Goal: Information Seeking & Learning: Learn about a topic

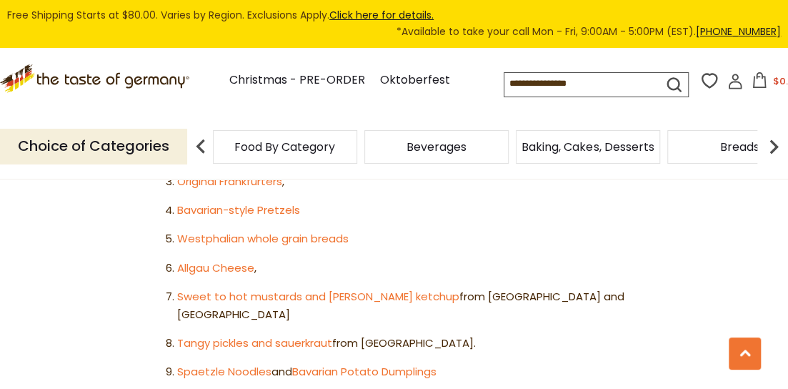
scroll to position [933, 0]
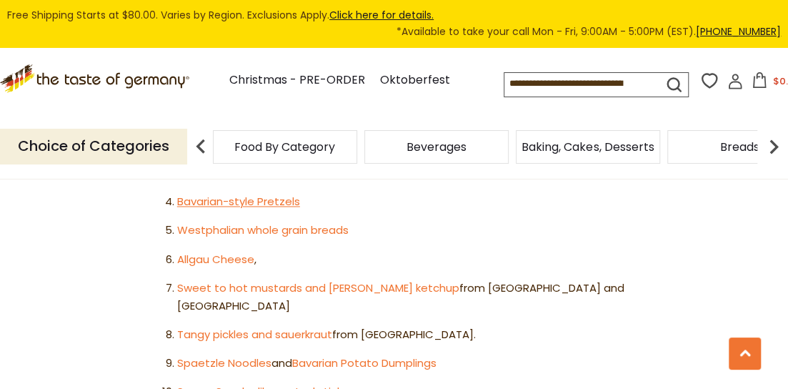
click at [196, 203] on link "Bavarian-style Pretzels" at bounding box center [238, 201] width 123 height 15
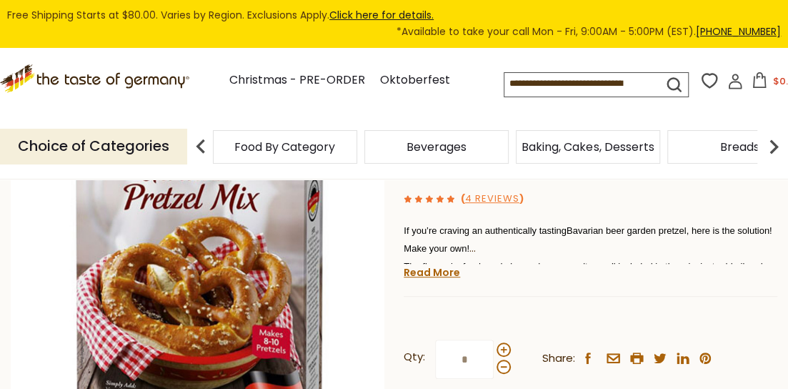
scroll to position [189, 0]
click at [431, 276] on link "Read More" at bounding box center [432, 273] width 56 height 14
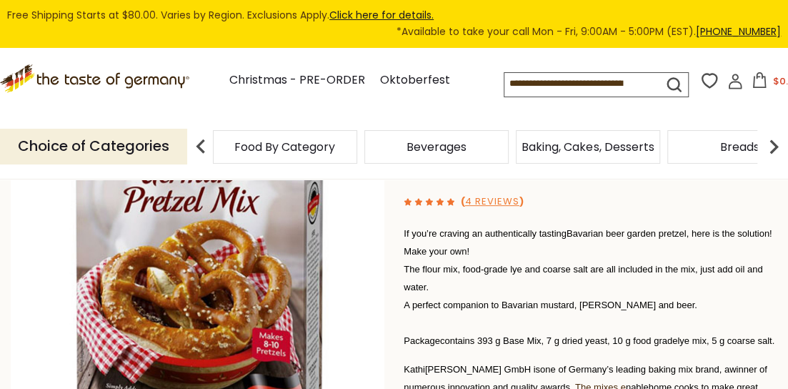
scroll to position [171, 0]
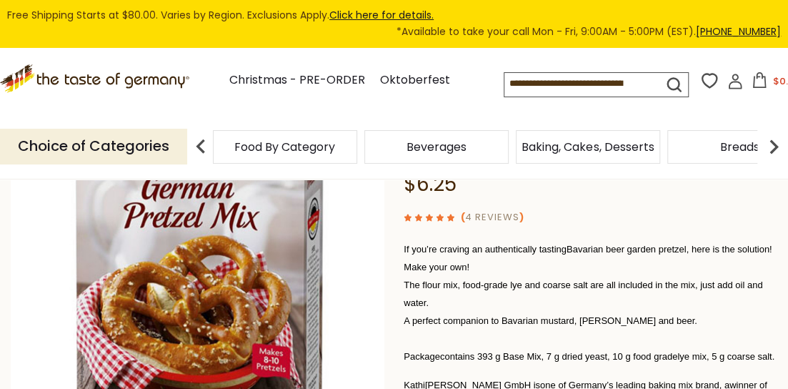
click at [485, 216] on link "4 Reviews" at bounding box center [492, 217] width 54 height 15
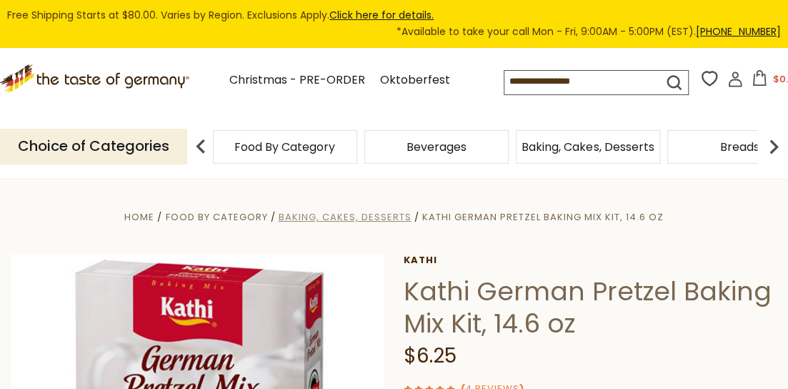
click at [382, 215] on span "Baking, Cakes, Desserts" at bounding box center [345, 217] width 133 height 14
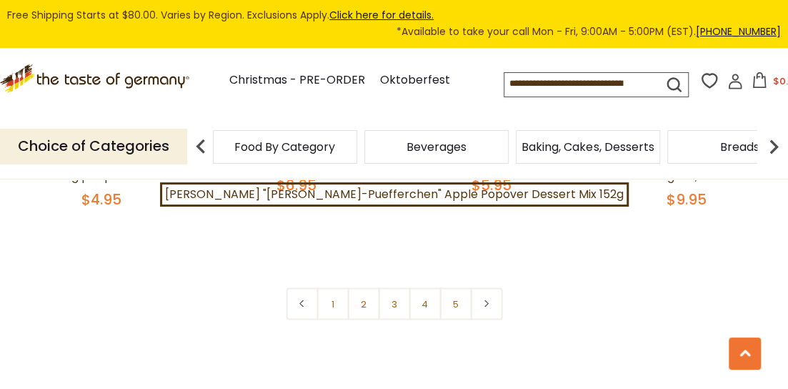
scroll to position [3285, 0]
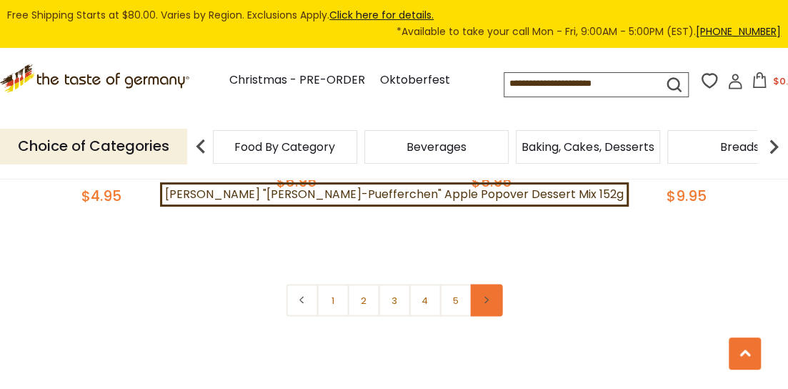
click at [490, 284] on link at bounding box center [486, 300] width 32 height 32
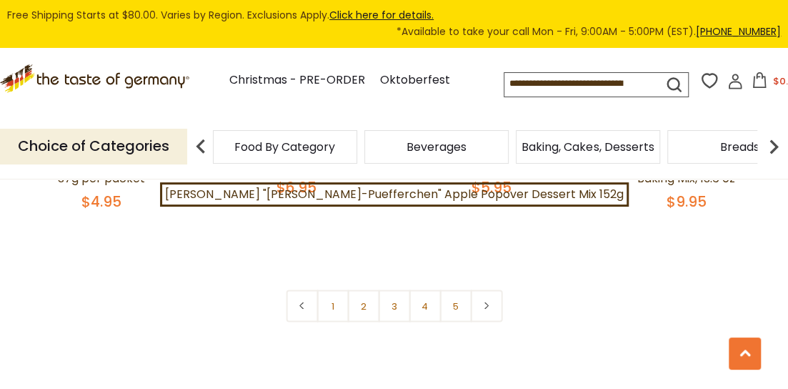
scroll to position [3280, 0]
click at [366, 288] on link "2" at bounding box center [363, 304] width 32 height 32
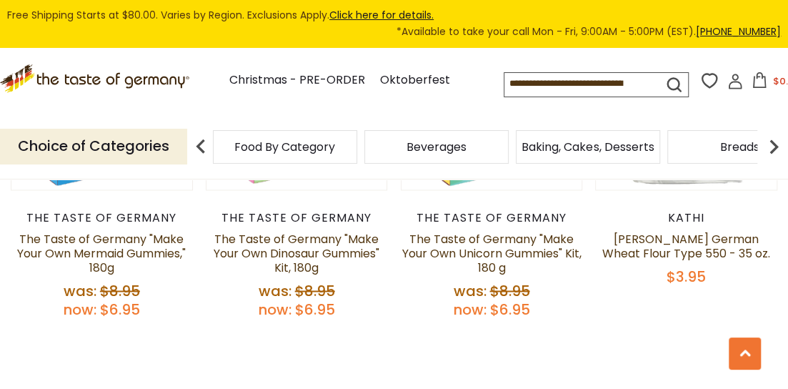
scroll to position [3248, 0]
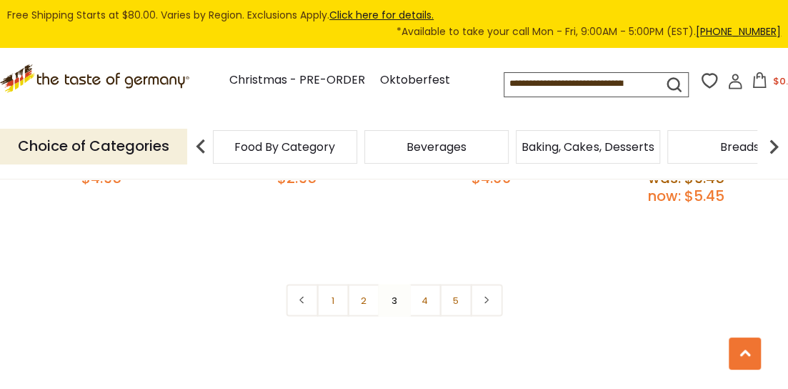
scroll to position [3321, 0]
click at [424, 283] on link "4" at bounding box center [425, 299] width 32 height 32
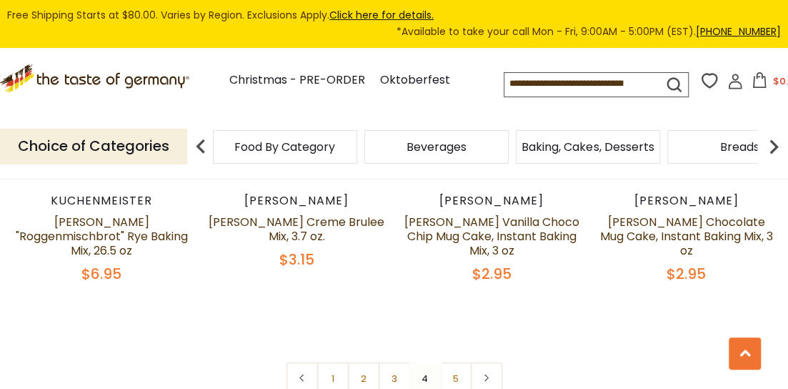
scroll to position [3223, 0]
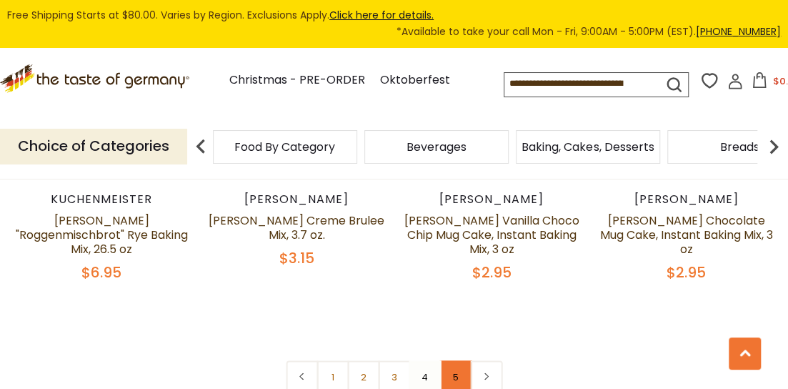
click at [455, 360] on link "5" at bounding box center [455, 376] width 32 height 32
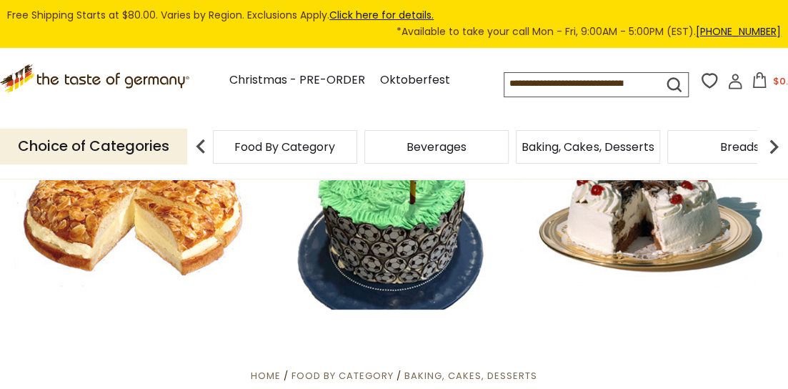
scroll to position [0, 0]
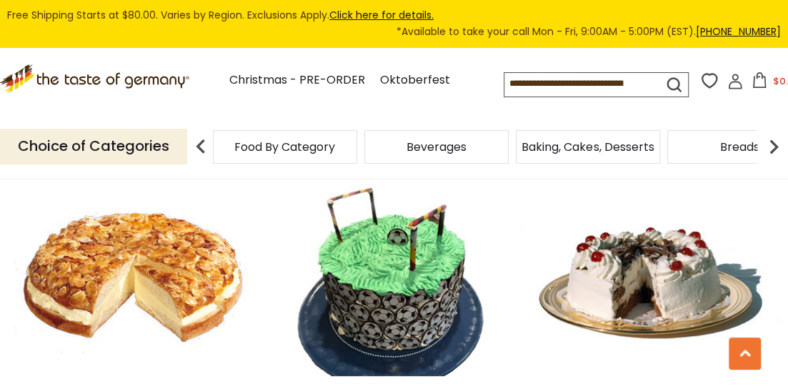
scroll to position [3285, 0]
